Goal: Information Seeking & Learning: Learn about a topic

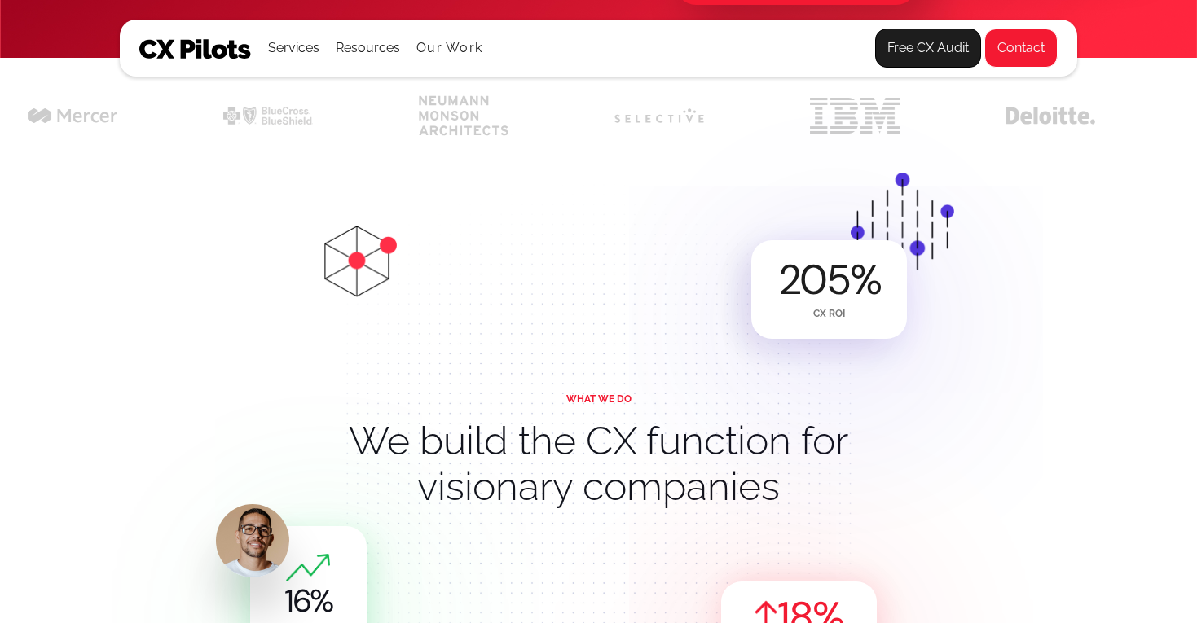
scroll to position [35, 0]
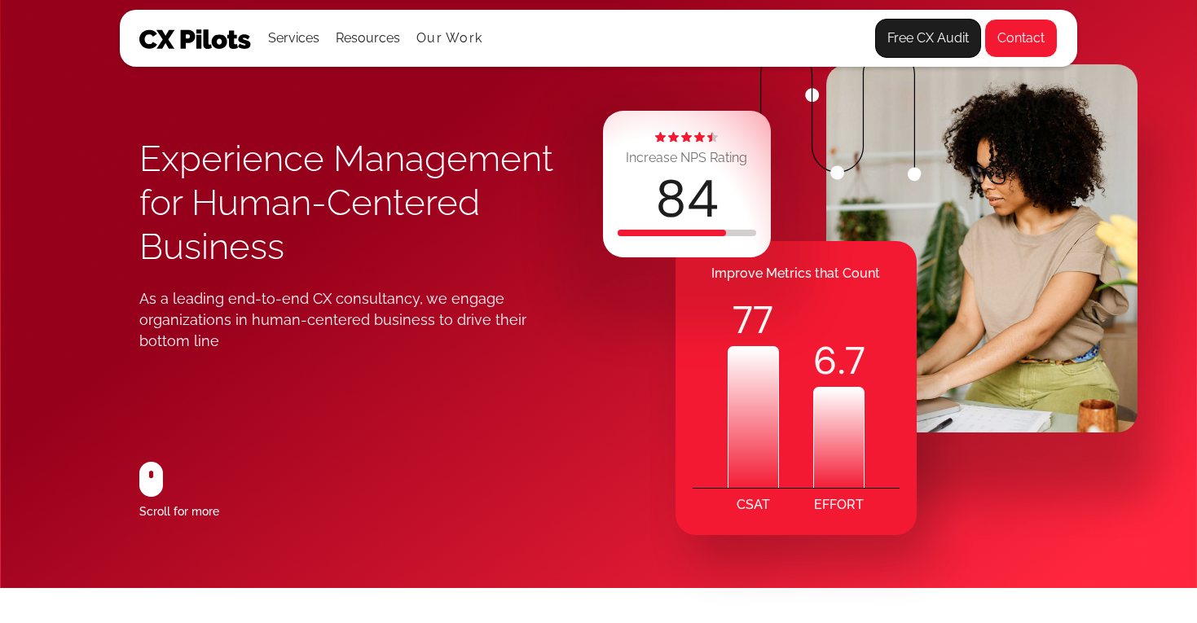
click at [424, 46] on ul "Services All Services CX Assessments Journey Mapping Cultures of CX Metrics & G…" at bounding box center [375, 38] width 214 height 55
click at [431, 42] on link "Our Work" at bounding box center [449, 38] width 66 height 15
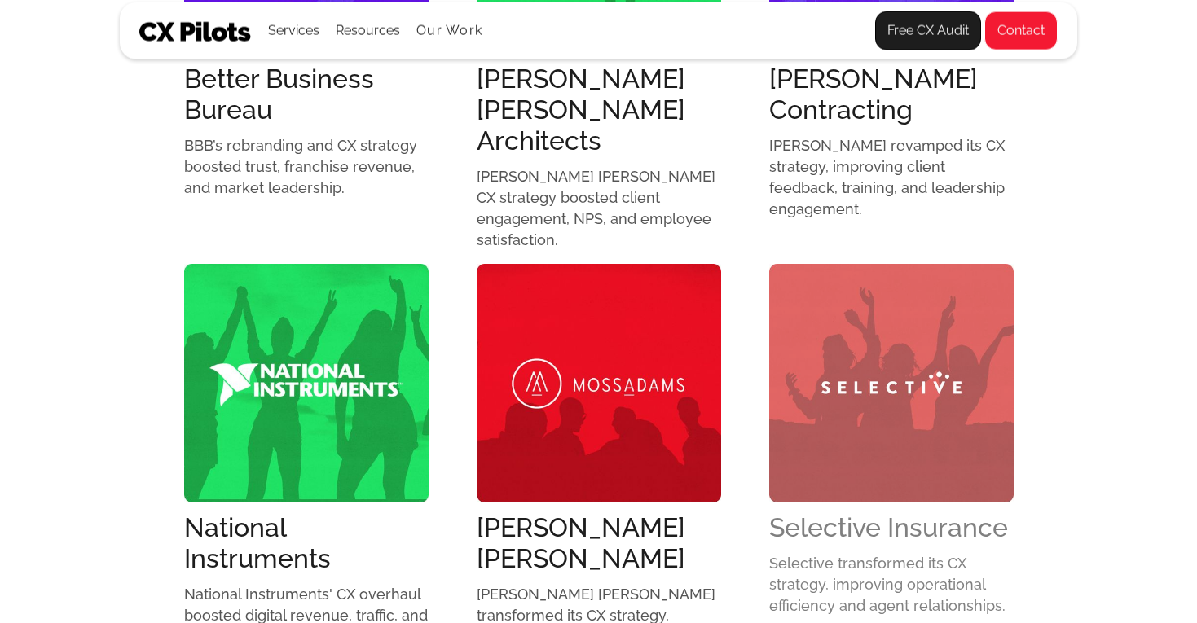
scroll to position [1234, 0]
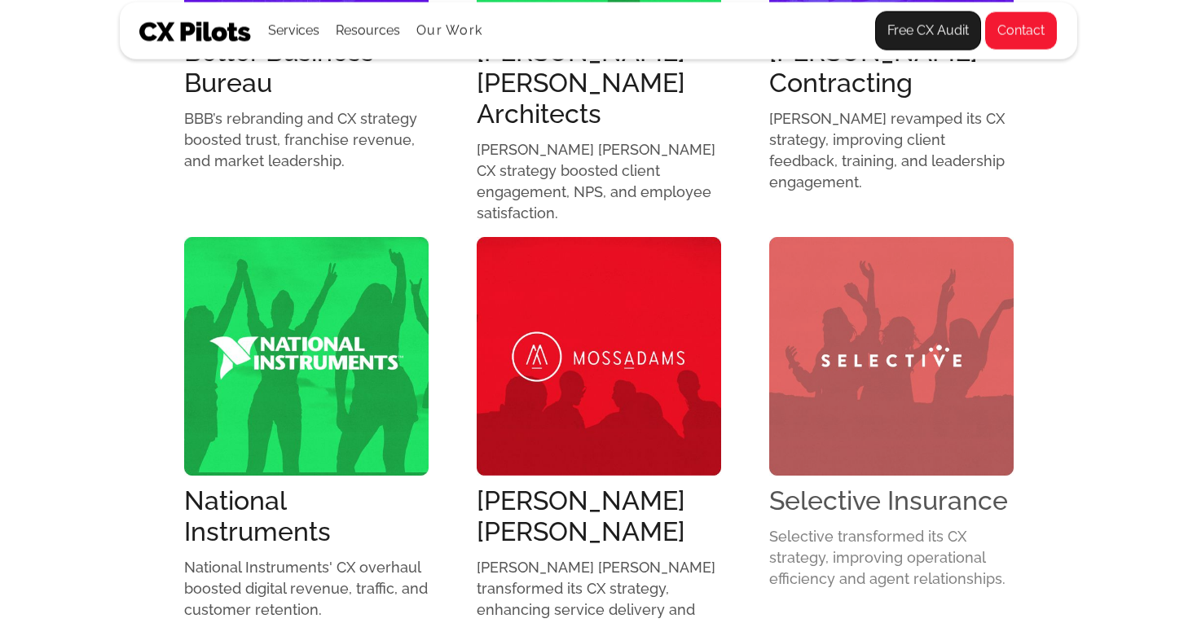
click at [852, 466] on link "Selective Insurance Selective transformed its CX strategy, improving operationa…" at bounding box center [891, 419] width 244 height 365
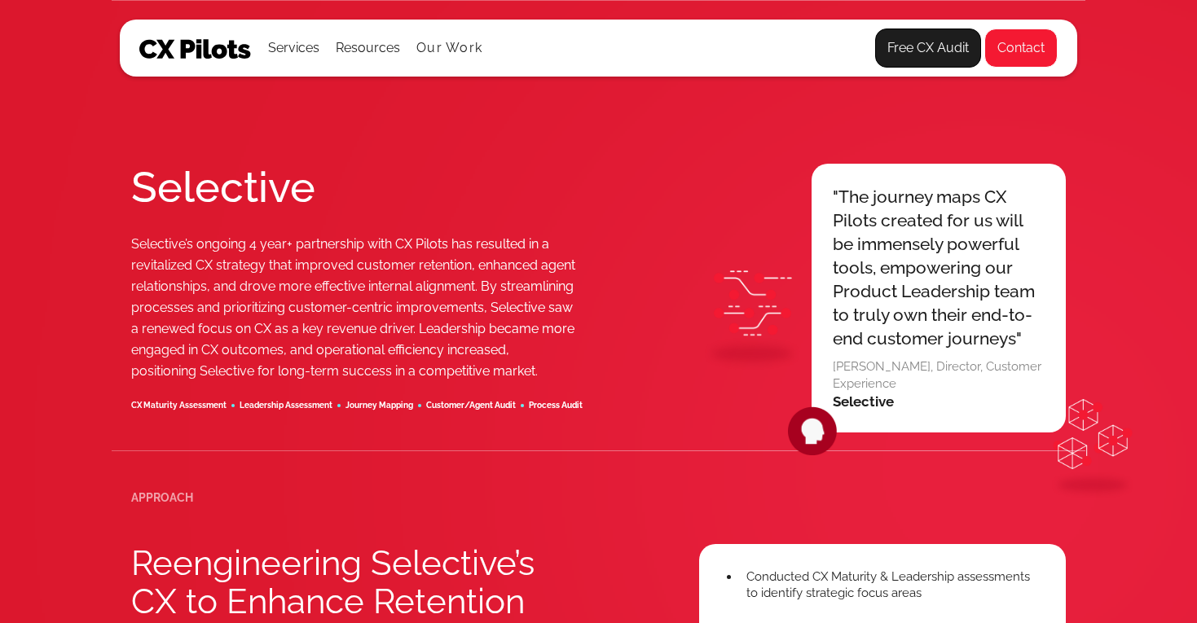
click at [226, 55] on img at bounding box center [195, 49] width 112 height 20
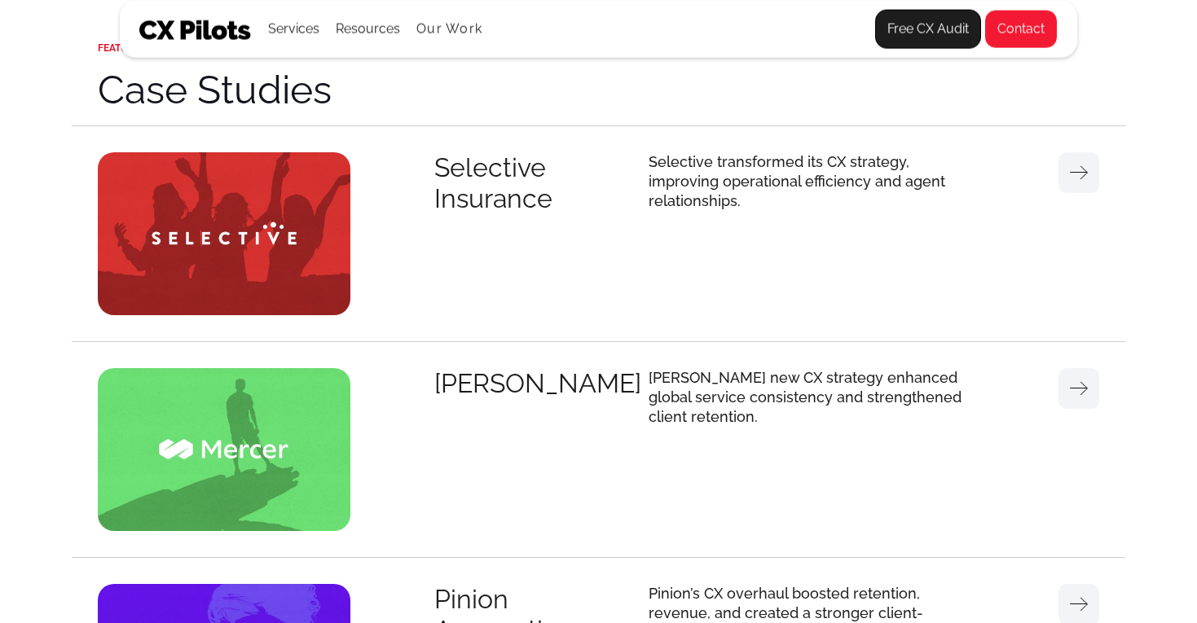
scroll to position [4762, 0]
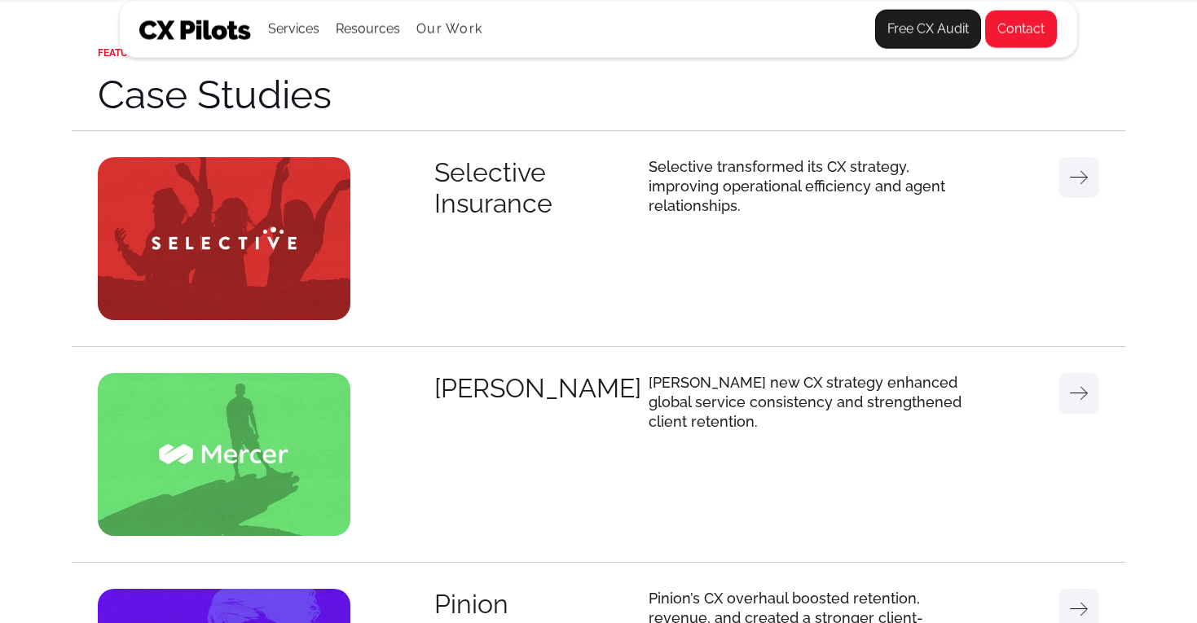
click at [305, 231] on img at bounding box center [224, 238] width 253 height 163
click at [488, 182] on div "Selective Insurance" at bounding box center [541, 188] width 214 height 62
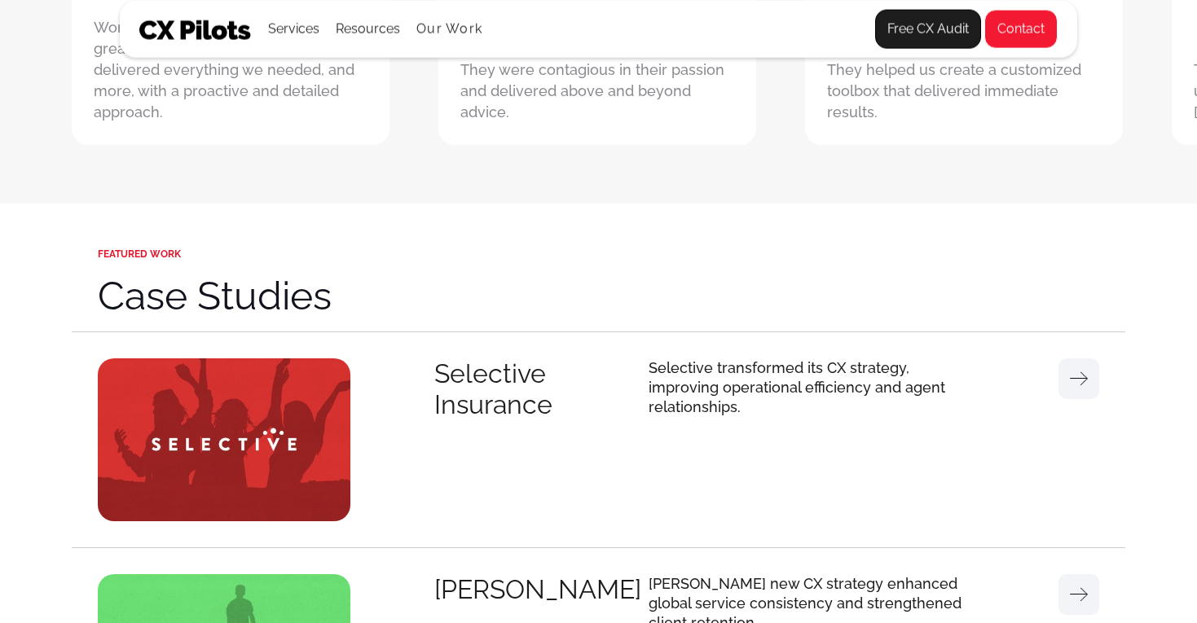
scroll to position [4559, 0]
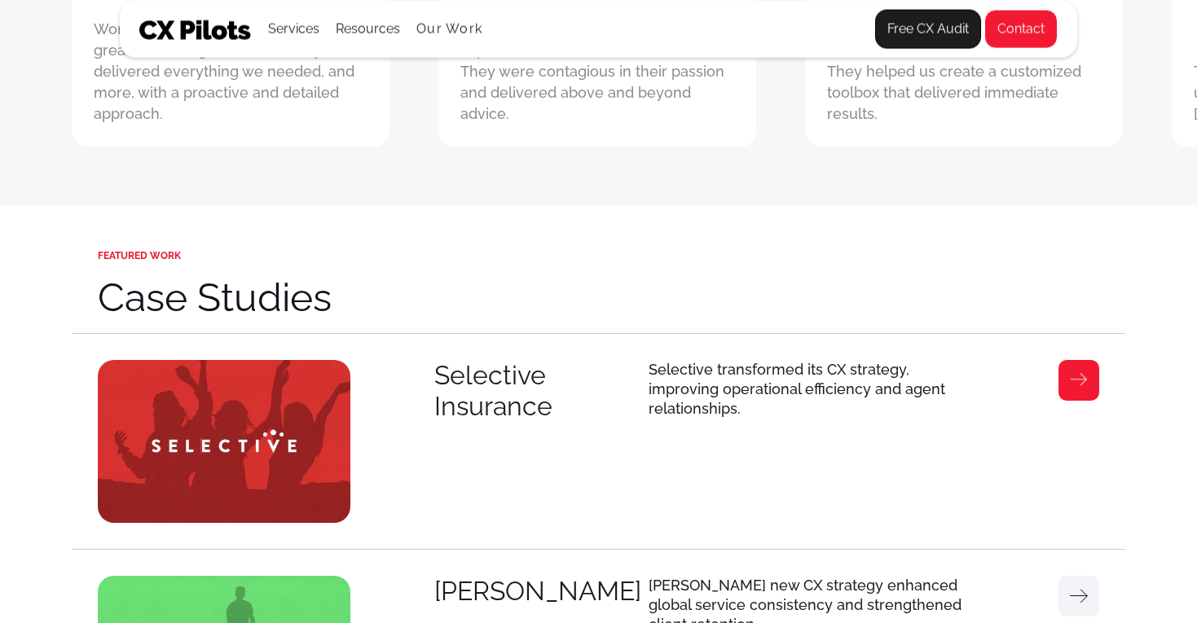
click at [1076, 390] on link at bounding box center [1078, 380] width 41 height 41
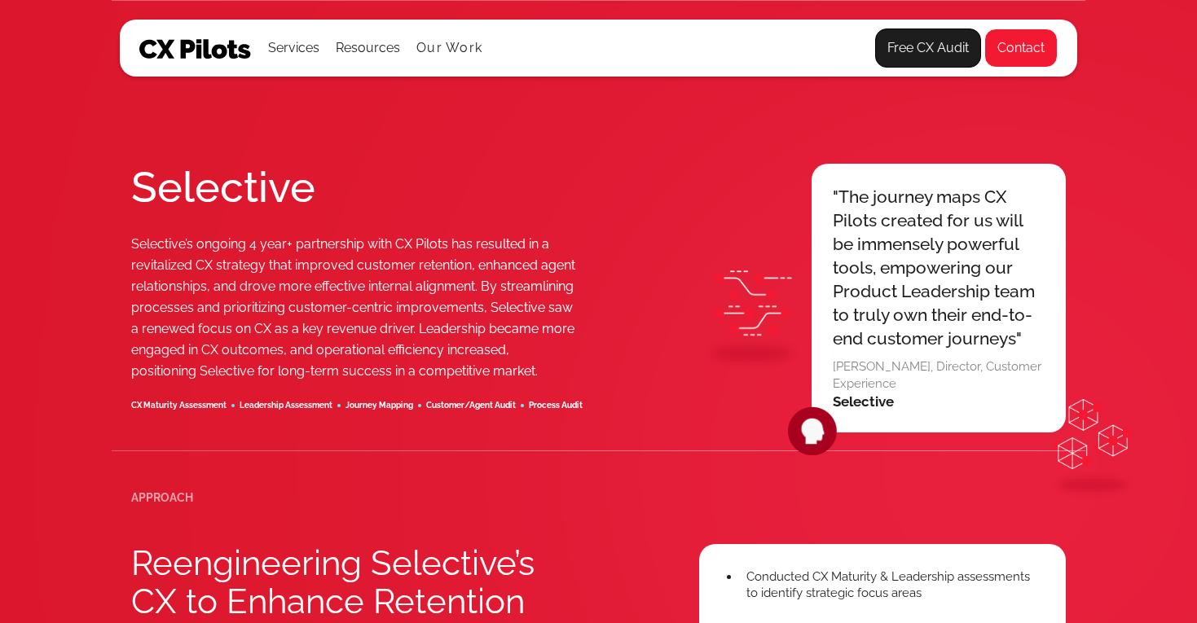
click at [213, 58] on img at bounding box center [195, 49] width 112 height 20
